Goal: Transaction & Acquisition: Obtain resource

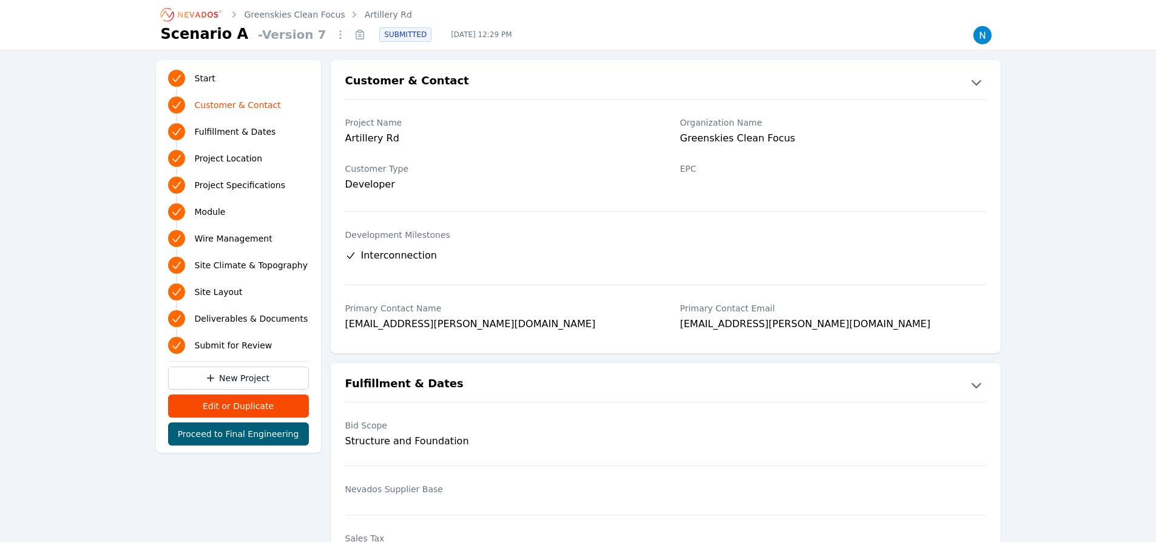
click at [375, 15] on link "Artillery Rd" at bounding box center [388, 14] width 47 height 12
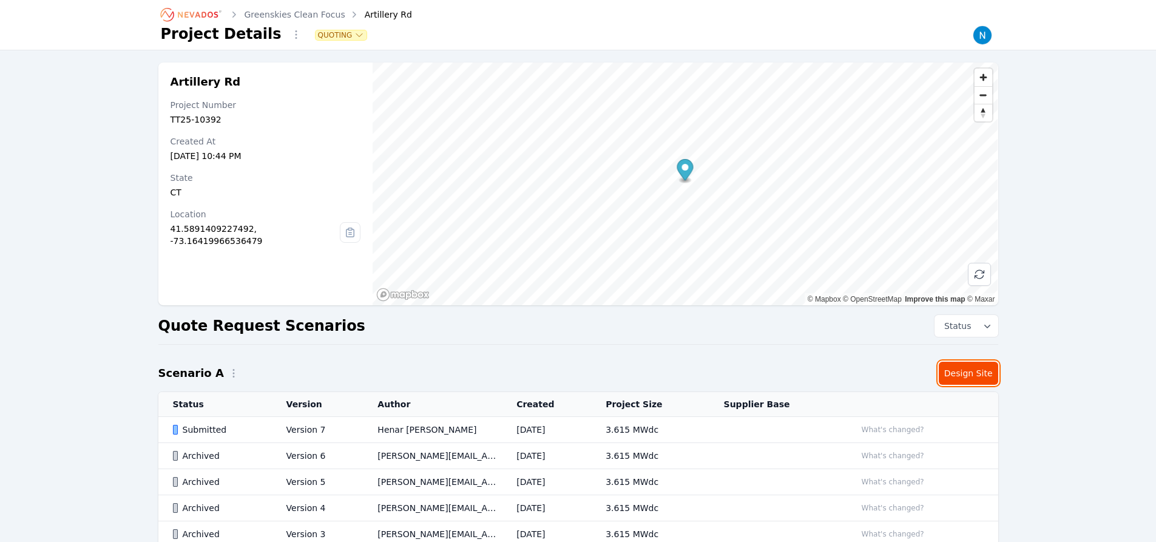
click at [970, 373] on link "Design Site" at bounding box center [968, 373] width 59 height 23
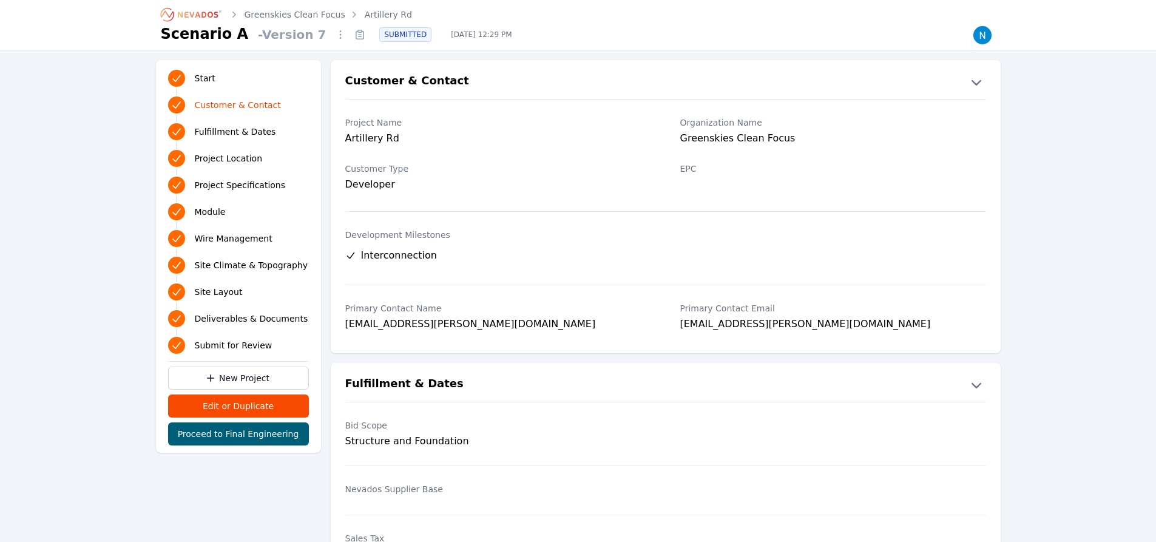
click at [375, 15] on link "Artillery Rd" at bounding box center [388, 14] width 47 height 12
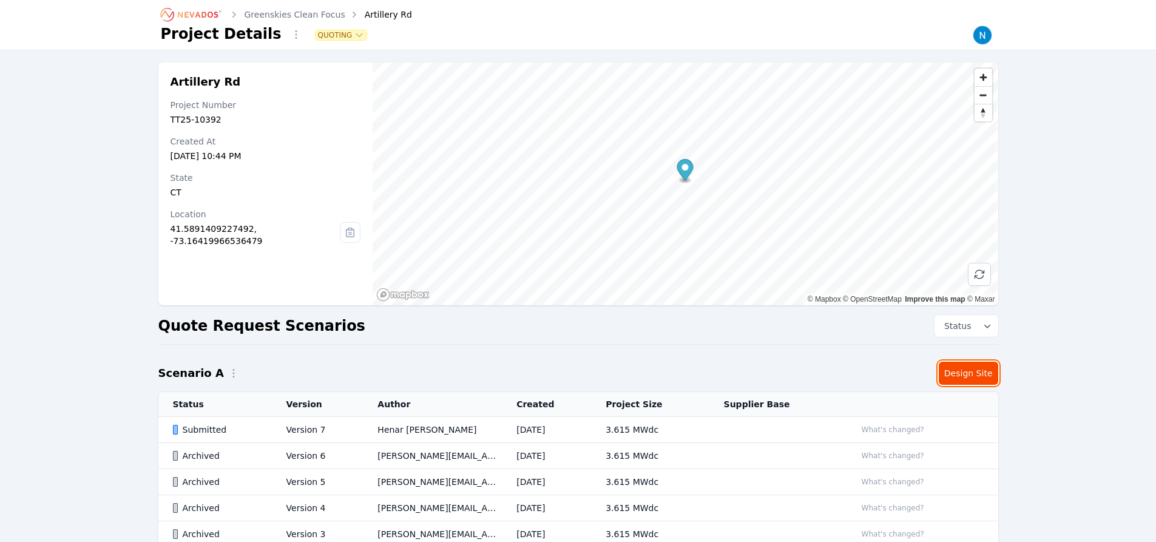
click at [970, 373] on link "Design Site" at bounding box center [968, 373] width 59 height 23
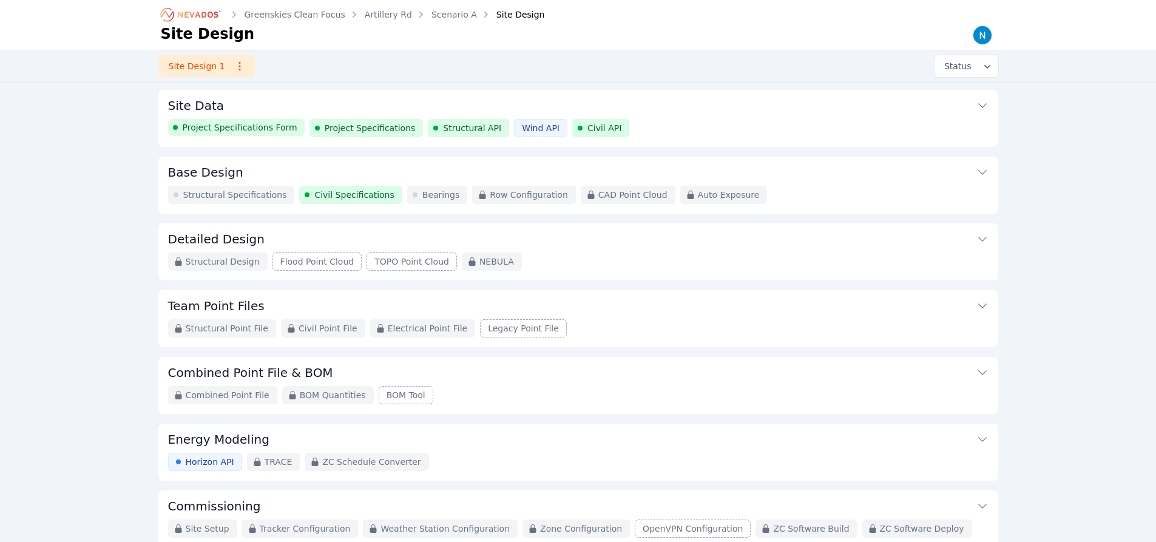
click at [228, 195] on span "Structural Specifications" at bounding box center [235, 195] width 104 height 12
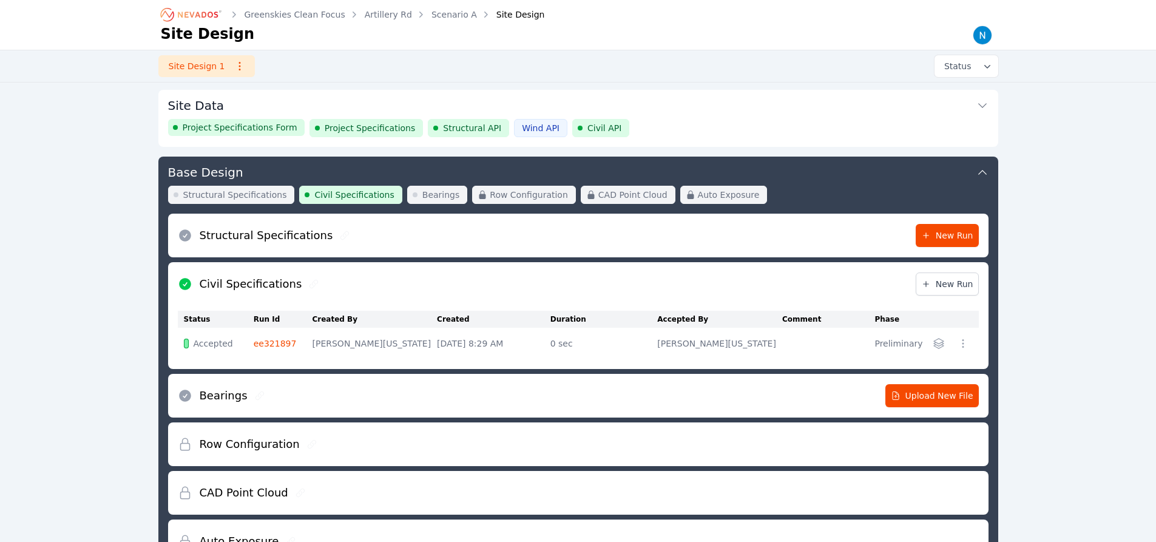
scroll to position [66, 0]
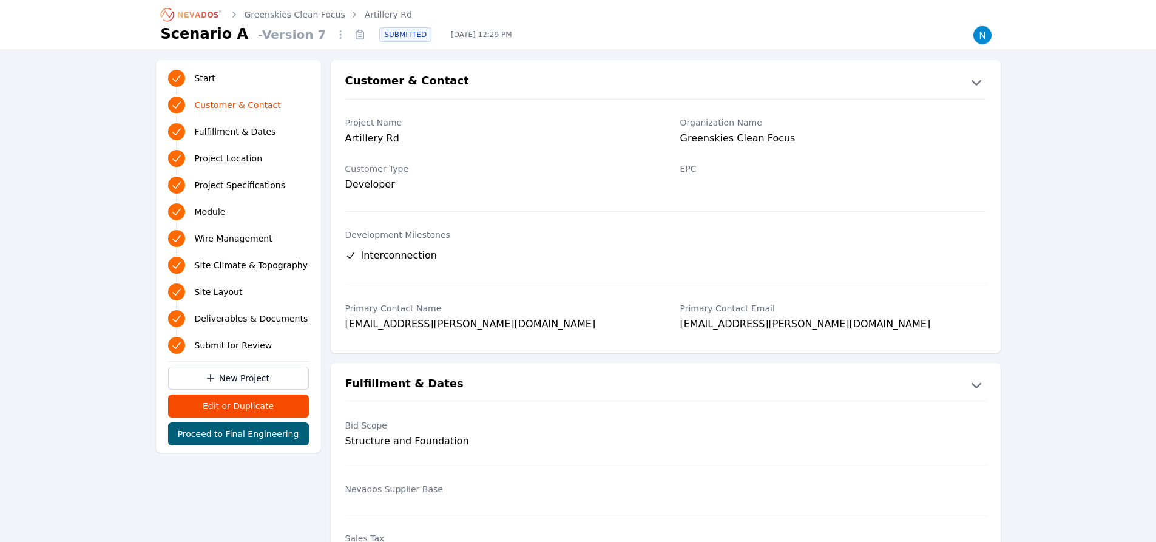
click at [375, 15] on link "Artillery Rd" at bounding box center [388, 14] width 47 height 12
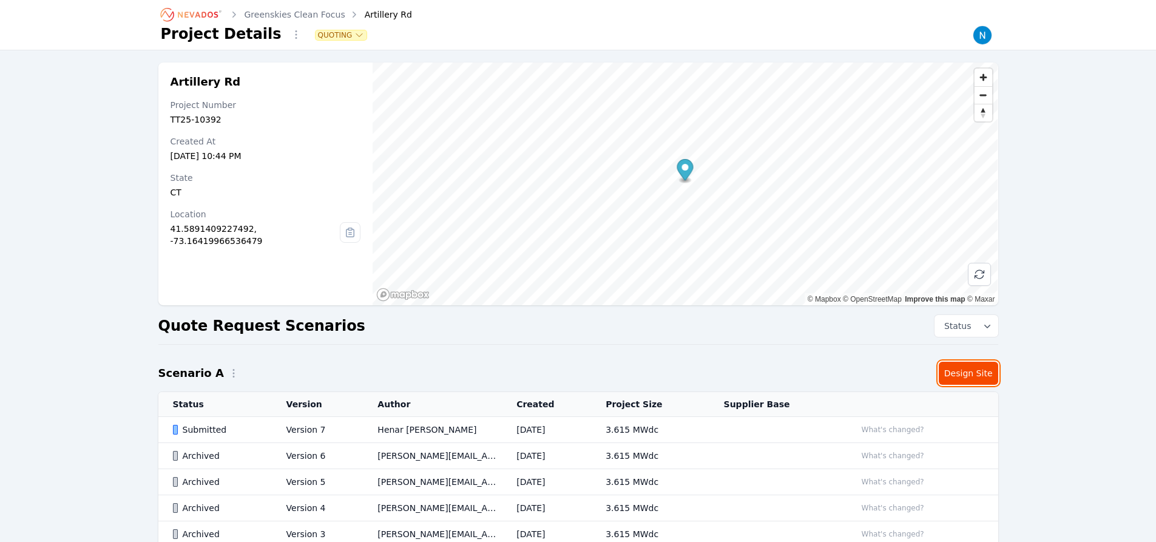
click at [970, 373] on link "Design Site" at bounding box center [968, 373] width 59 height 23
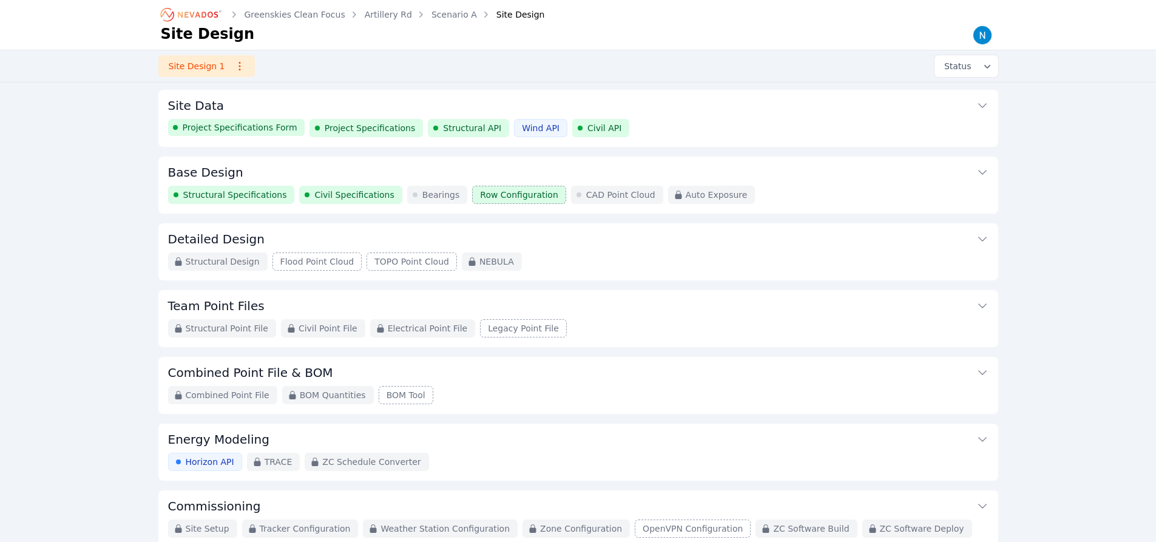
click at [228, 195] on span "Structural Specifications" at bounding box center [235, 195] width 104 height 12
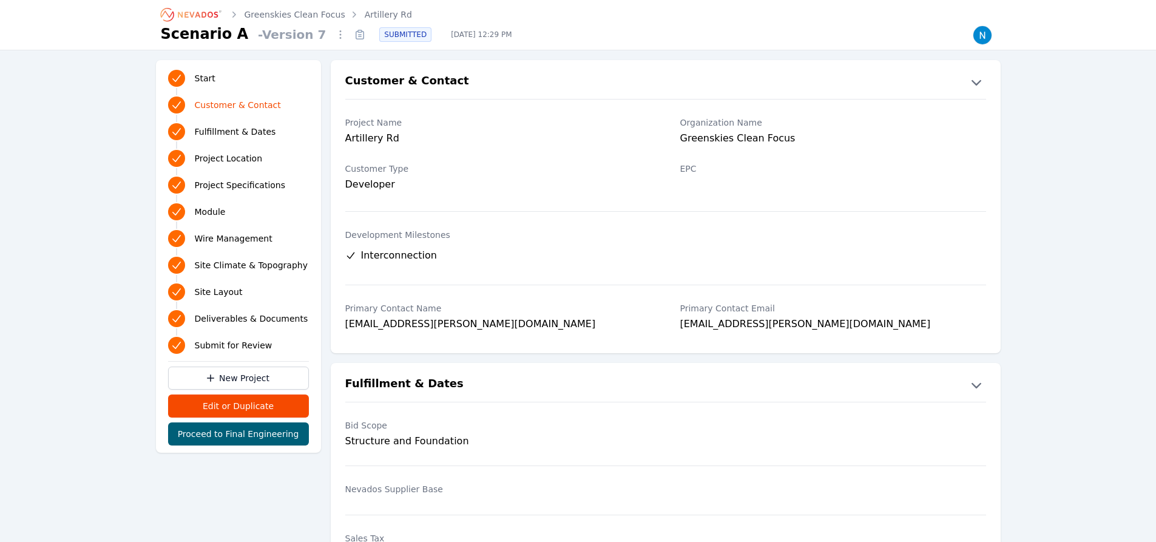
click at [375, 15] on link "Artillery Rd" at bounding box center [388, 14] width 47 height 12
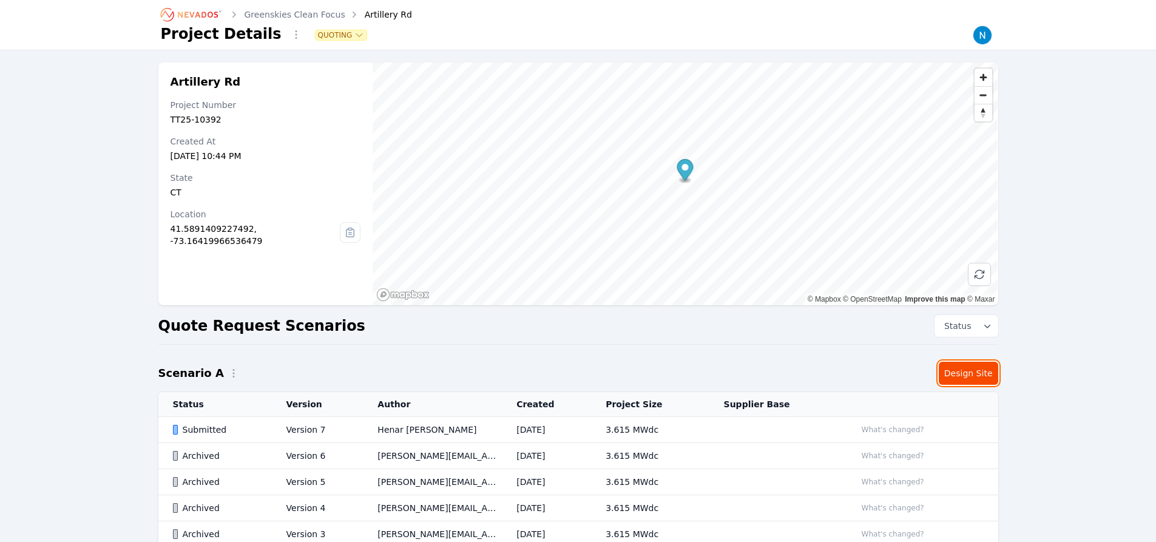
click at [970, 373] on link "Design Site" at bounding box center [968, 373] width 59 height 23
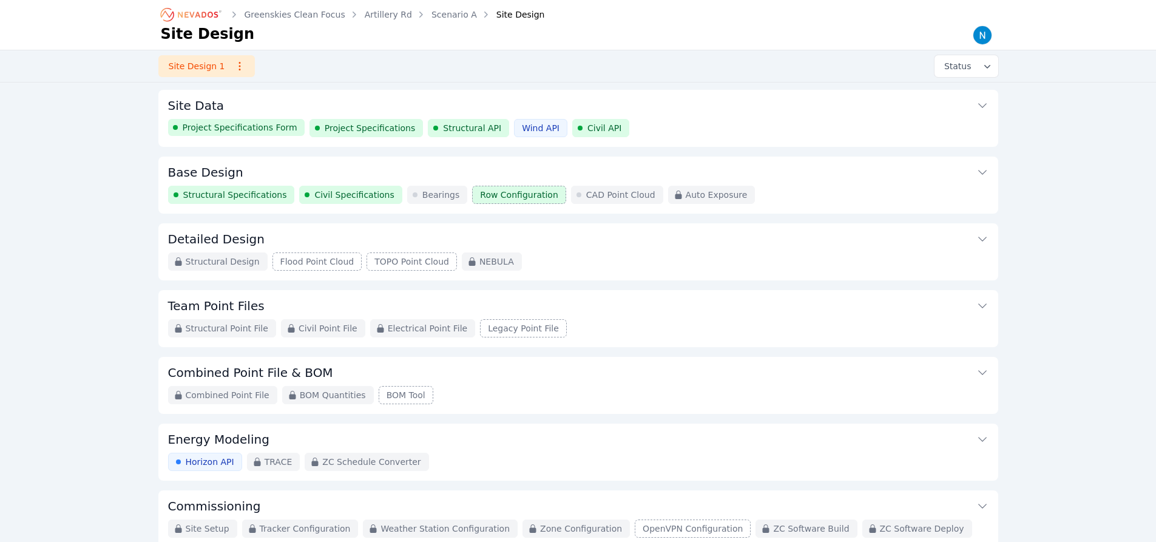
click at [228, 195] on span "Structural Specifications" at bounding box center [235, 195] width 104 height 12
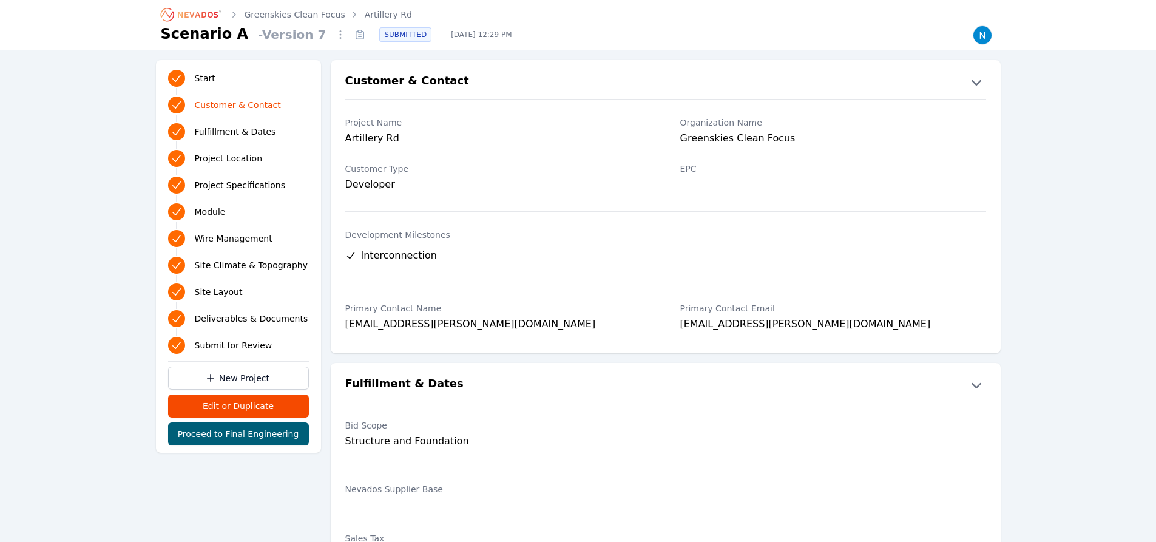
click at [375, 15] on link "Artillery Rd" at bounding box center [388, 14] width 47 height 12
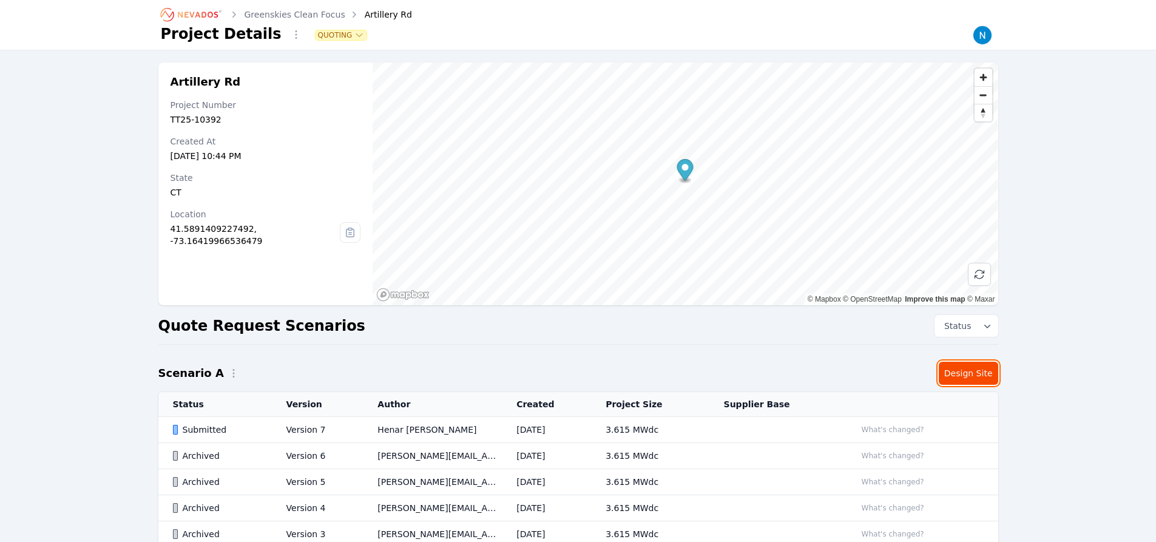
click at [970, 373] on link "Design Site" at bounding box center [968, 373] width 59 height 23
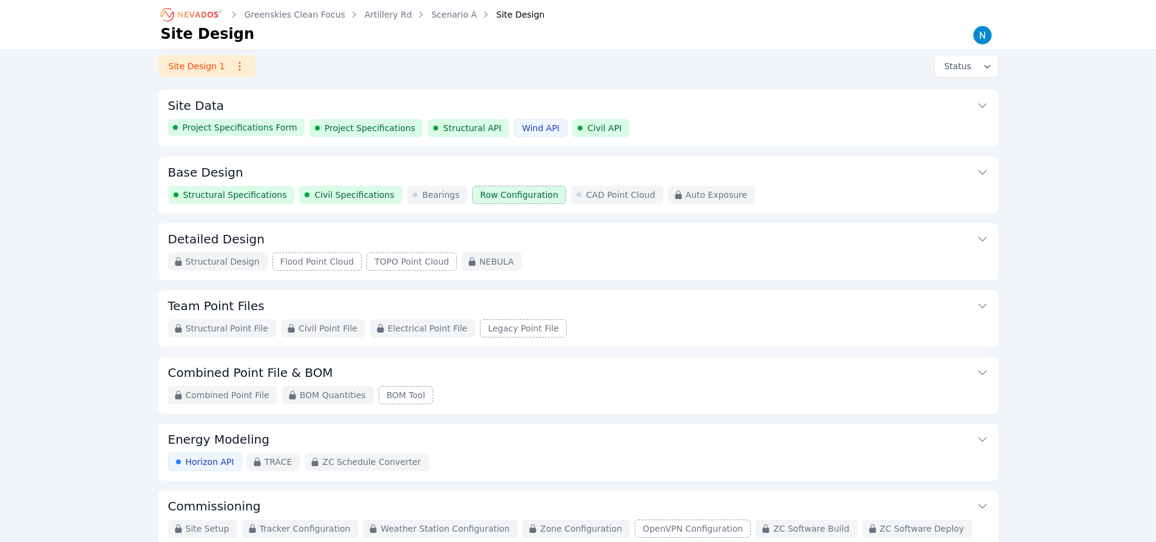
click at [228, 195] on span "Structural Specifications" at bounding box center [235, 195] width 104 height 12
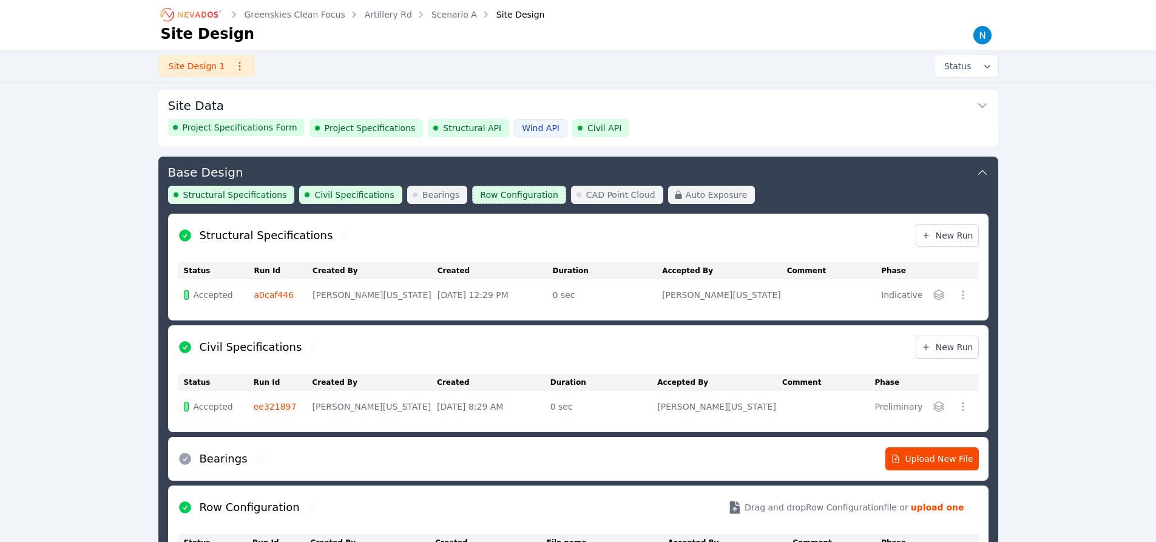
scroll to position [66, 0]
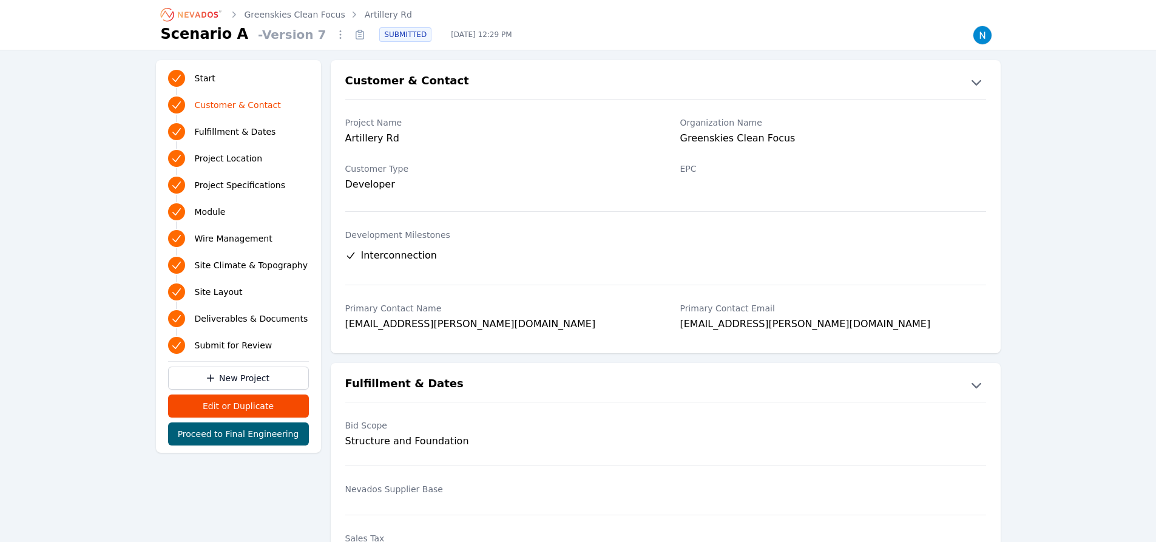
click at [375, 15] on link "Artillery Rd" at bounding box center [388, 14] width 47 height 12
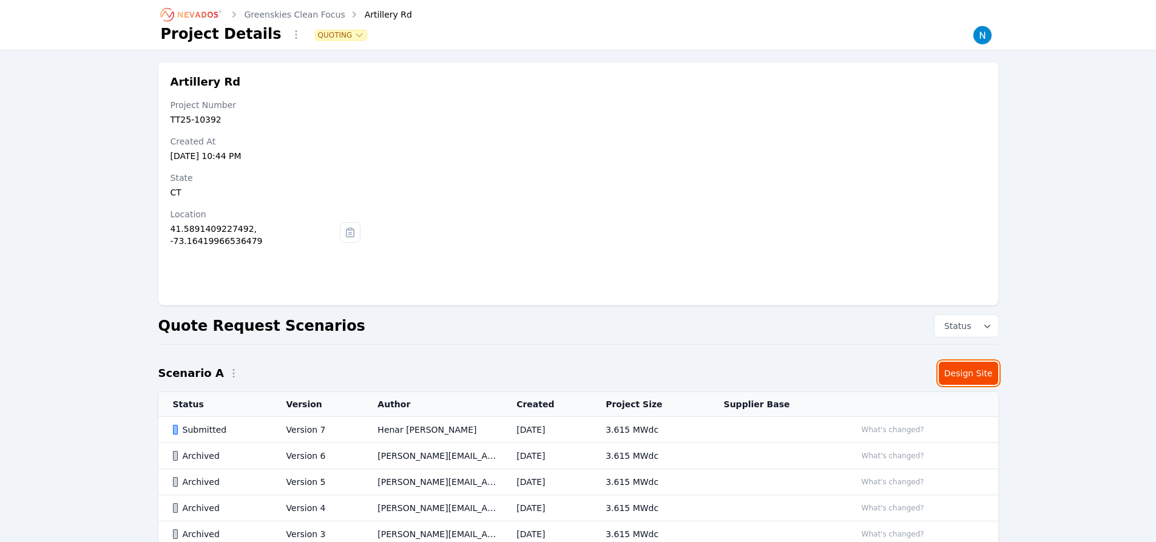
click at [970, 373] on link "Design Site" at bounding box center [968, 373] width 59 height 23
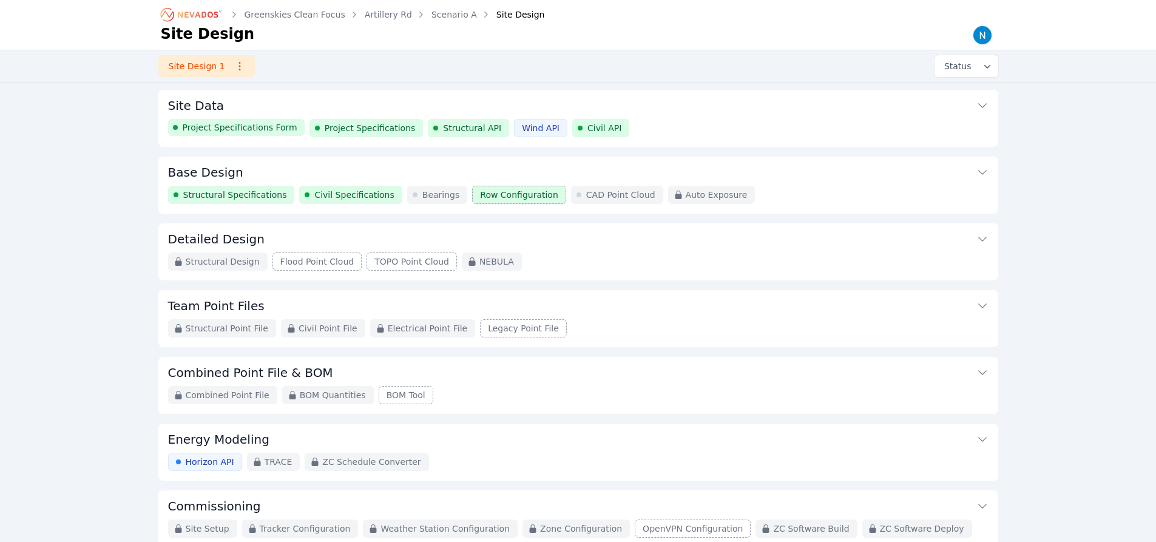
click at [228, 195] on span "Structural Specifications" at bounding box center [235, 195] width 104 height 12
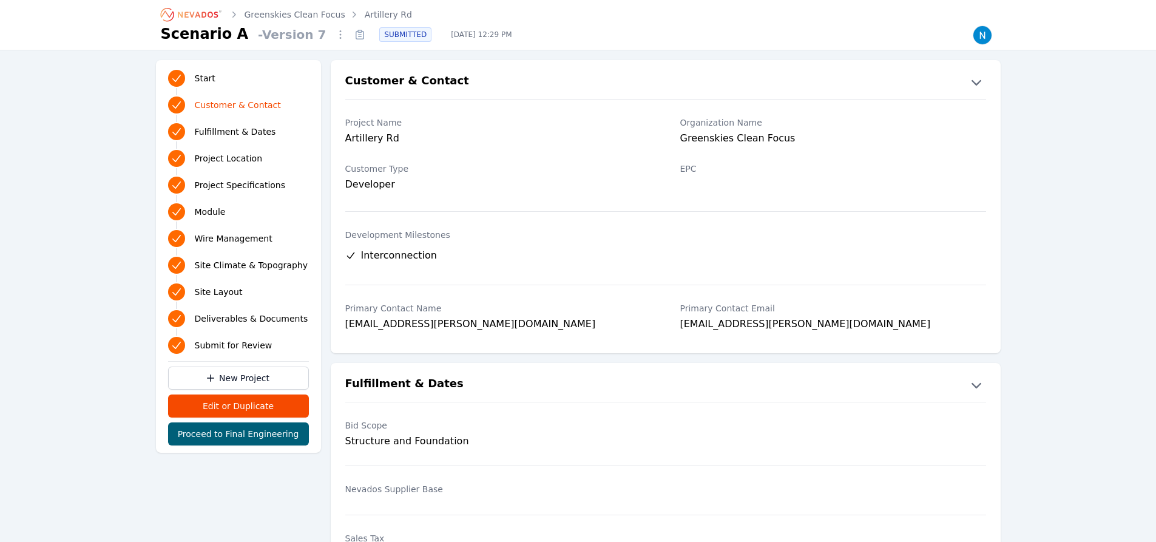
click at [375, 15] on link "Artillery Rd" at bounding box center [388, 14] width 47 height 12
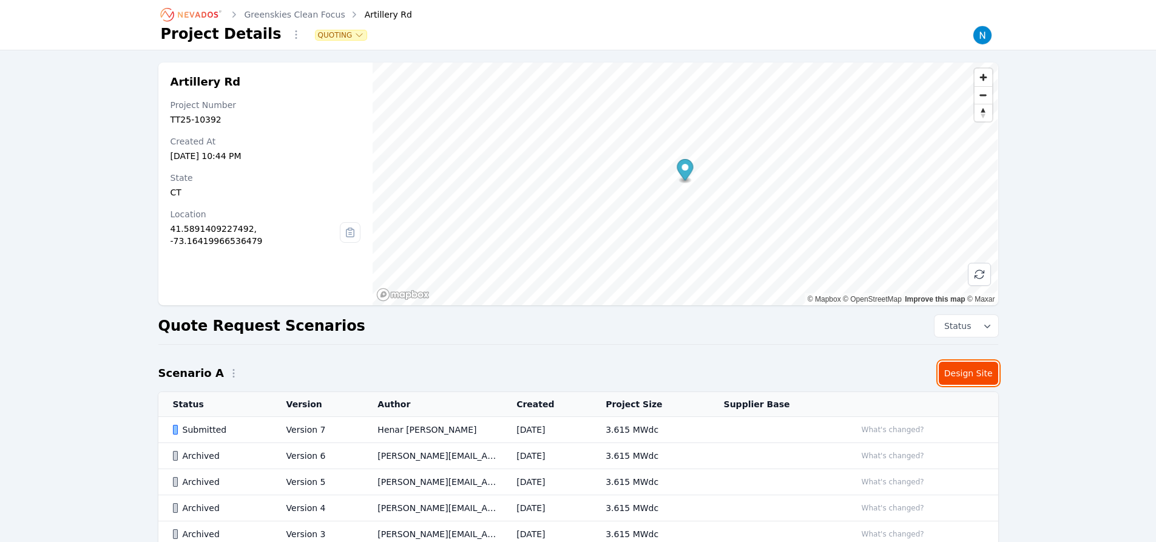
click at [970, 373] on link "Design Site" at bounding box center [968, 373] width 59 height 23
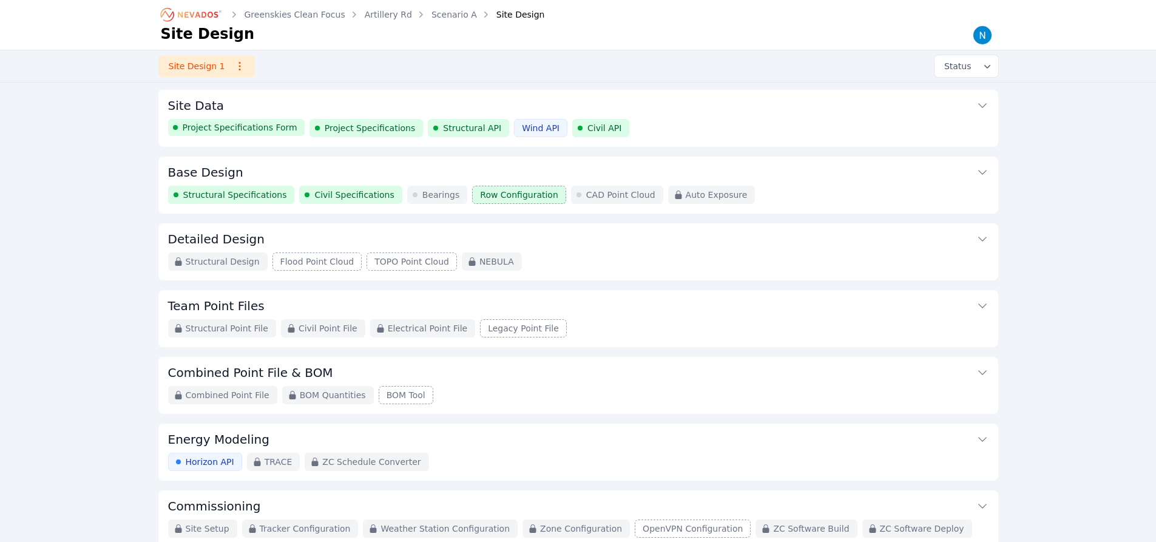
click at [228, 195] on span "Structural Specifications" at bounding box center [235, 195] width 104 height 12
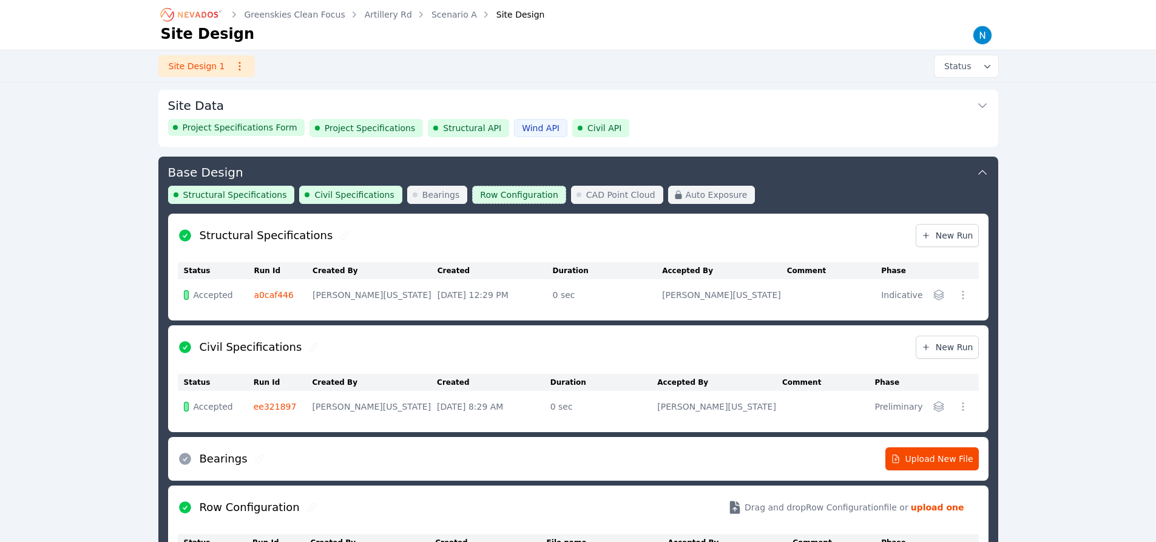
scroll to position [66, 0]
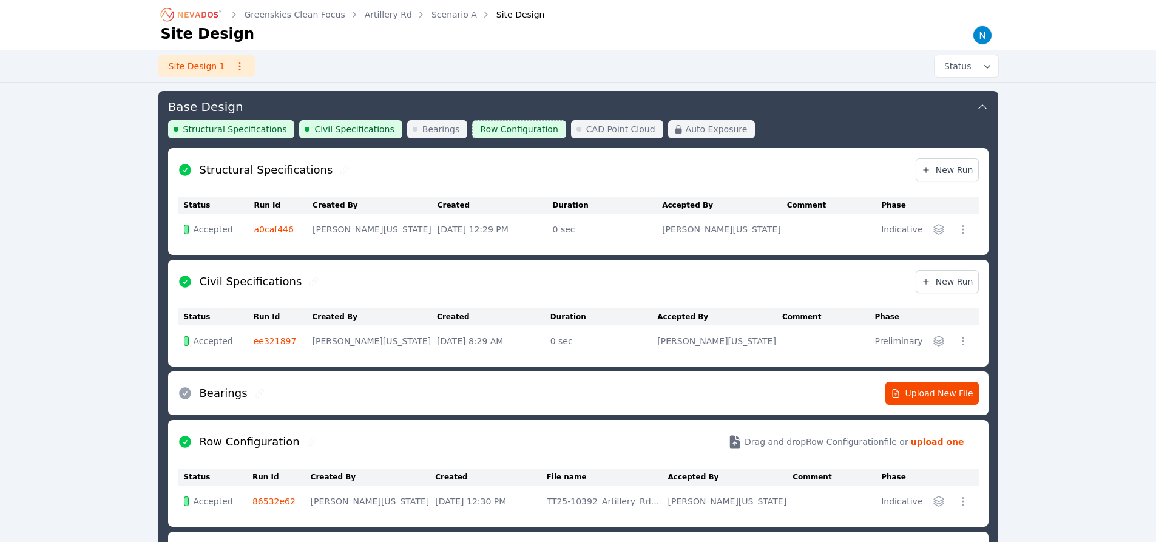
click at [938, 229] on icon "button" at bounding box center [938, 229] width 10 height 10
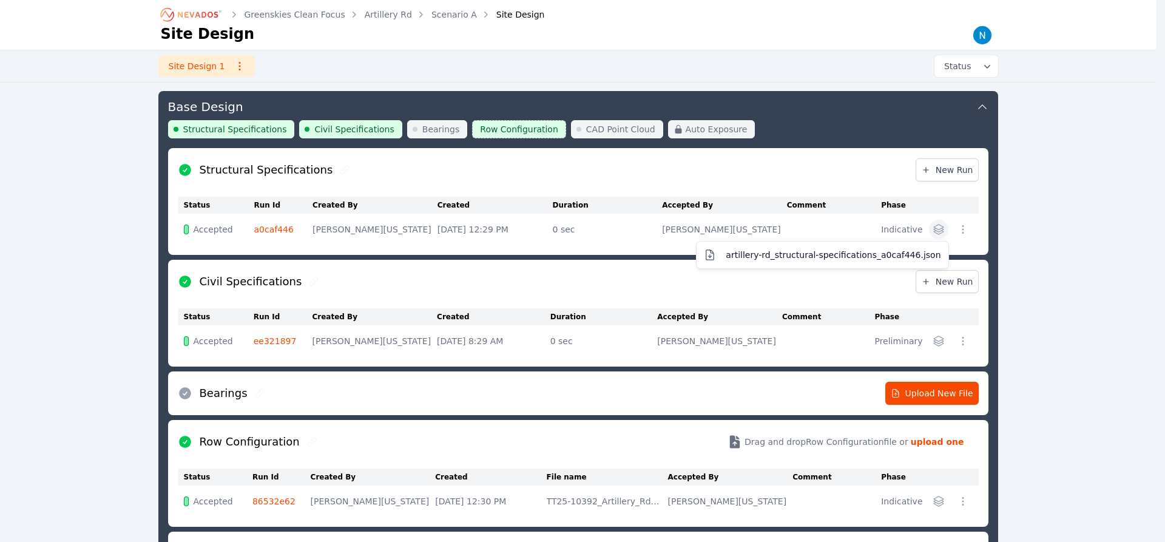
click at [837, 255] on span "artillery-rd_structural-specifications_a0caf446.json" at bounding box center [833, 255] width 215 height 12
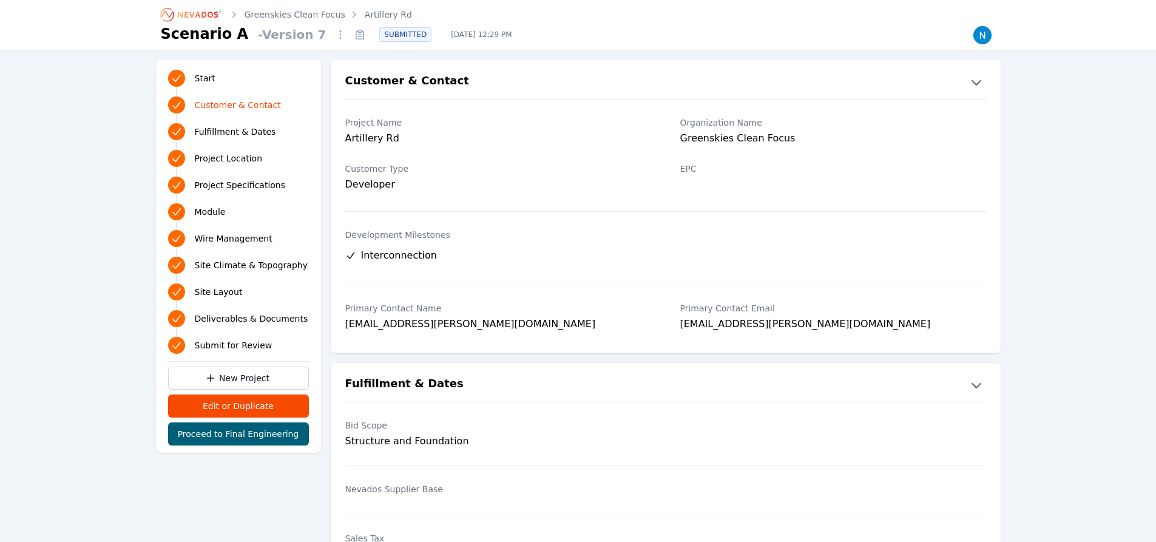
click at [375, 15] on link "Artillery Rd" at bounding box center [388, 14] width 47 height 12
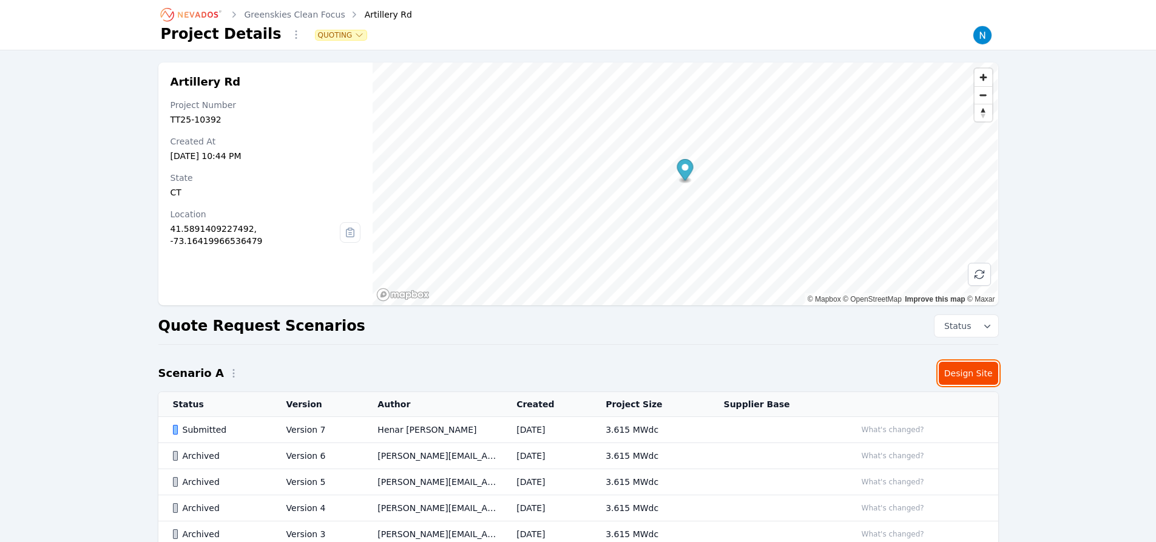
click at [970, 373] on link "Design Site" at bounding box center [968, 373] width 59 height 23
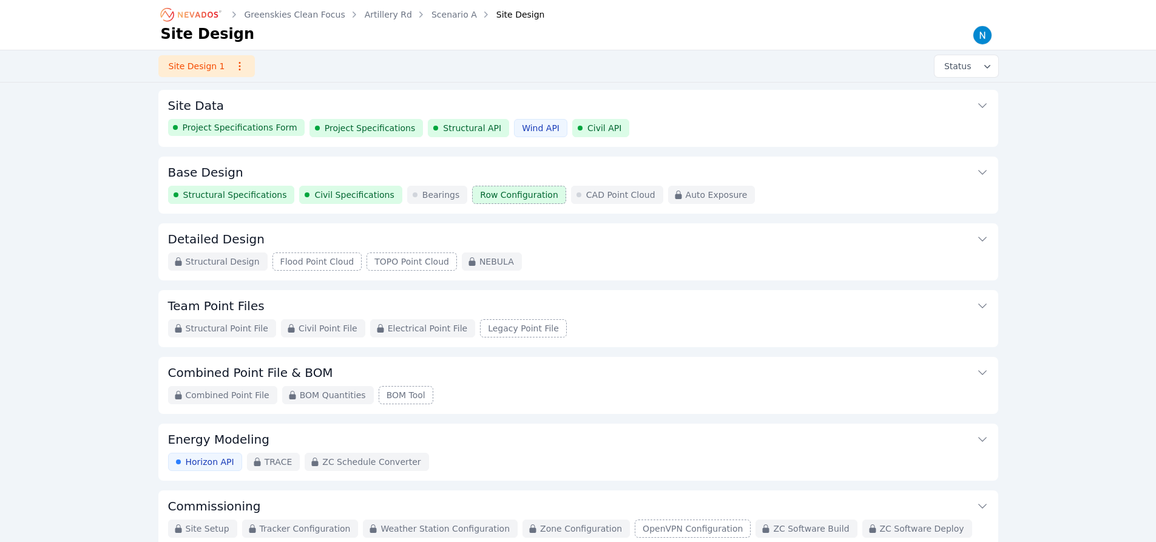
click at [228, 195] on span "Structural Specifications" at bounding box center [235, 195] width 104 height 12
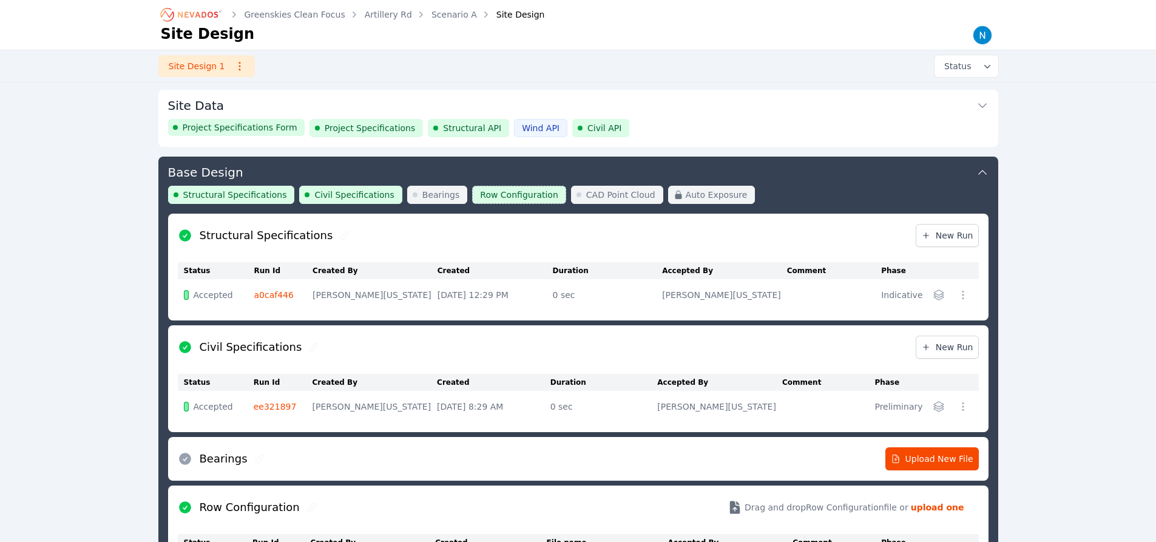
scroll to position [66, 0]
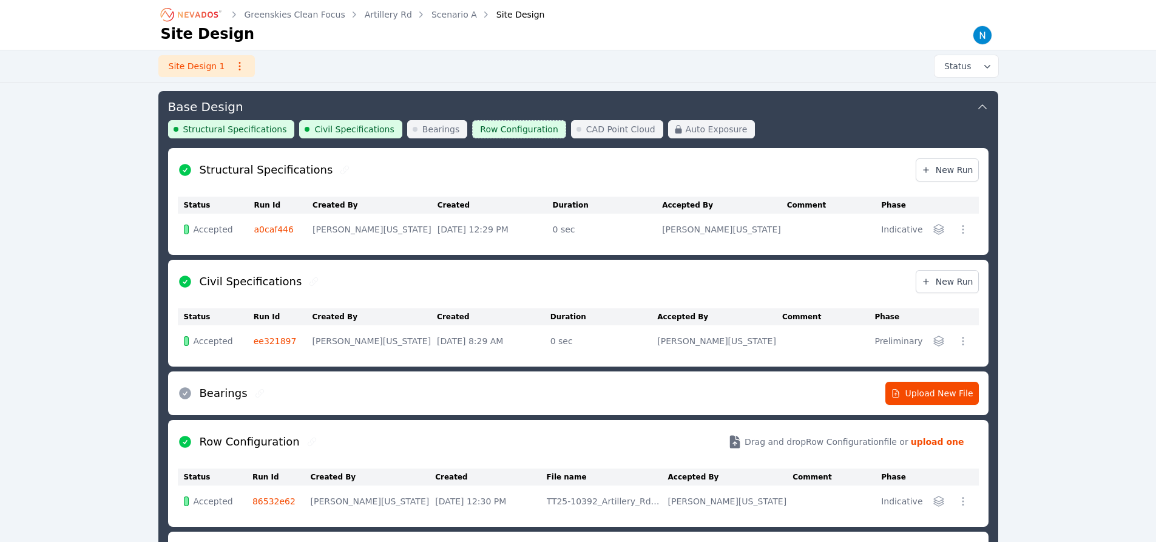
click at [938, 229] on icon "button" at bounding box center [938, 229] width 10 height 10
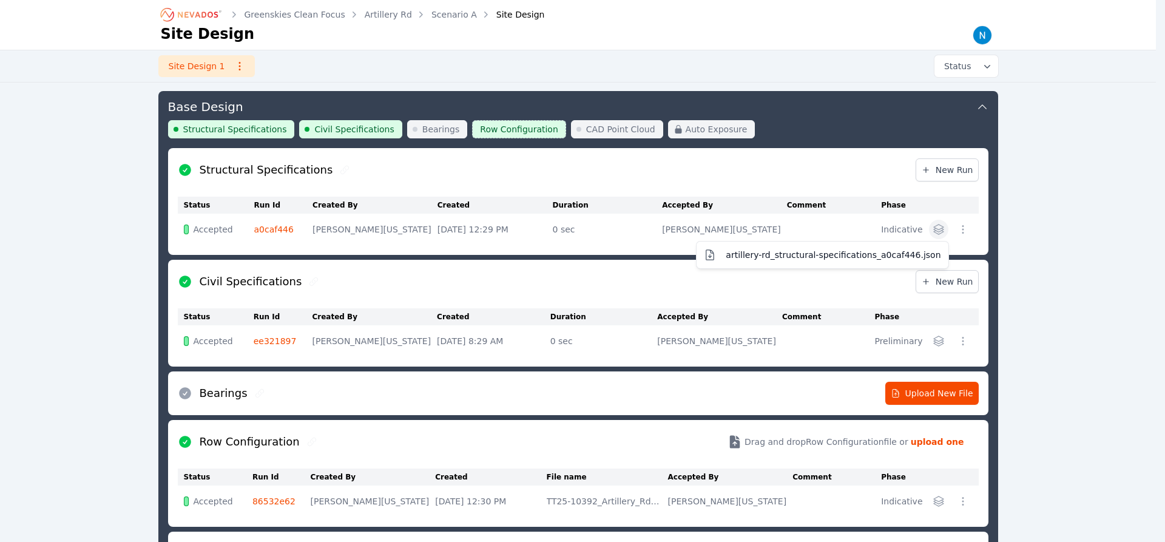
click at [837, 255] on span "artillery-rd_structural-specifications_a0caf446.json" at bounding box center [833, 255] width 215 height 12
